Goal: Navigation & Orientation: Find specific page/section

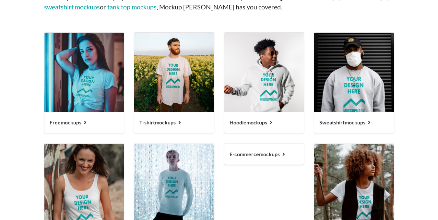
scroll to position [681, 0]
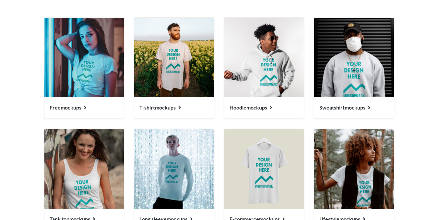
click at [254, 107] on span "Hoodie mockups" at bounding box center [249, 107] width 38 height 6
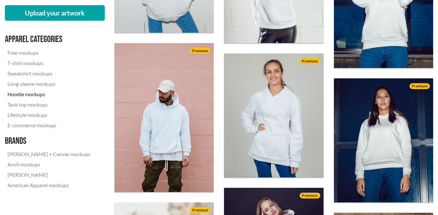
scroll to position [746, 0]
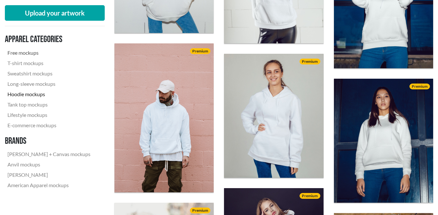
click at [27, 56] on link "Free mockups" at bounding box center [49, 53] width 88 height 10
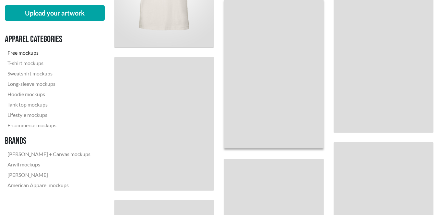
scroll to position [357, 0]
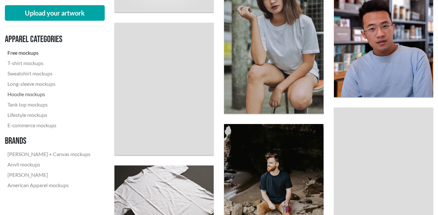
click at [19, 94] on link "Hoodie mockups" at bounding box center [49, 94] width 88 height 10
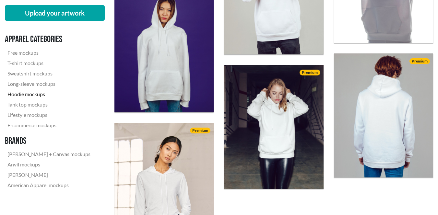
scroll to position [1168, 0]
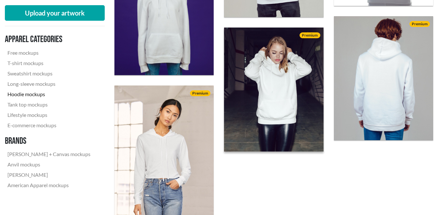
click at [266, 76] on img at bounding box center [273, 89] width 109 height 137
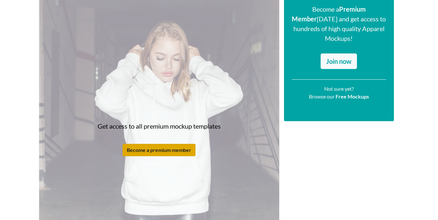
scroll to position [130, 0]
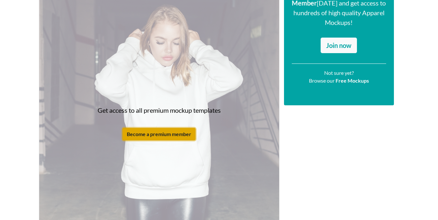
click at [175, 137] on button "Become a premium member" at bounding box center [159, 134] width 73 height 12
